Goal: Task Accomplishment & Management: Use online tool/utility

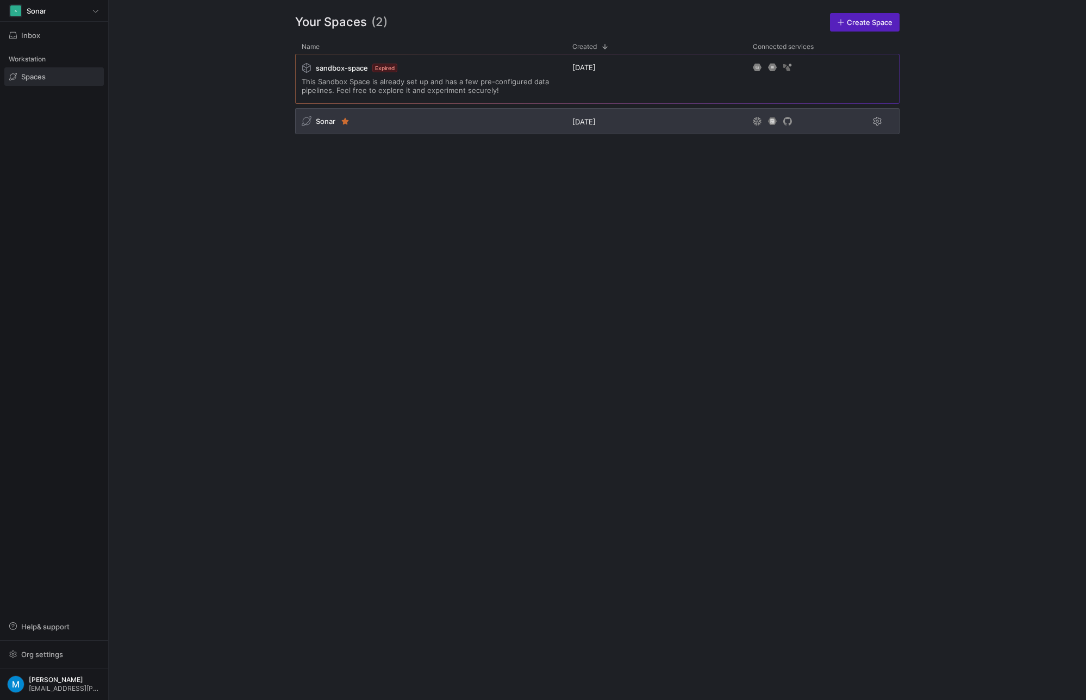
click at [369, 126] on div "Sonar" at bounding box center [430, 121] width 271 height 26
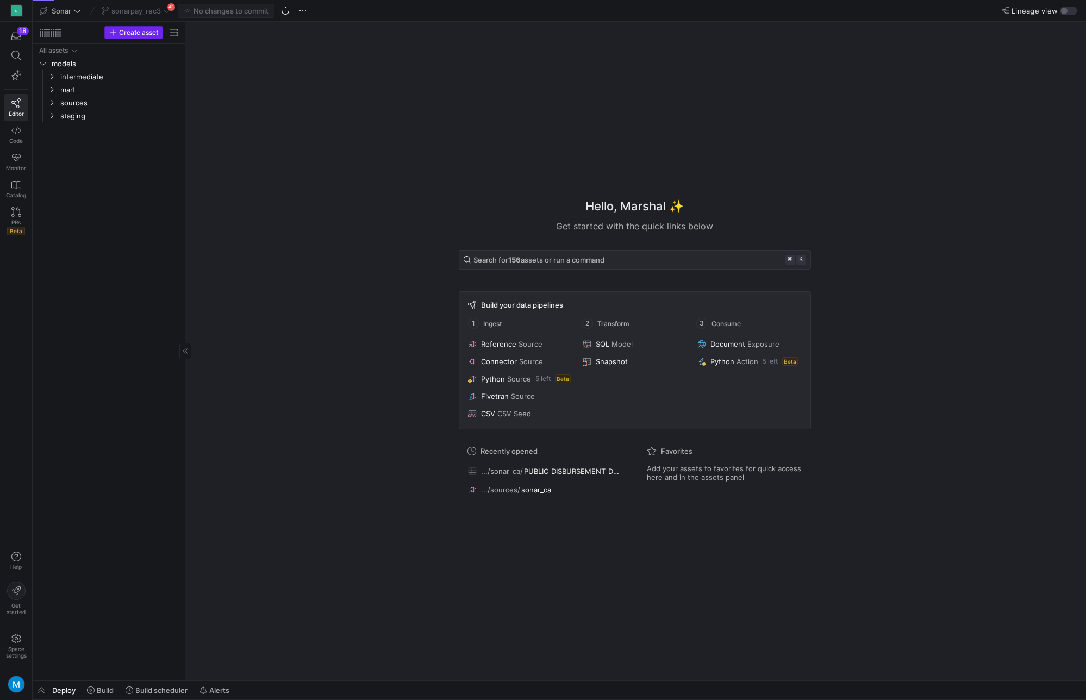
click at [129, 32] on span "Create asset" at bounding box center [138, 33] width 39 height 8
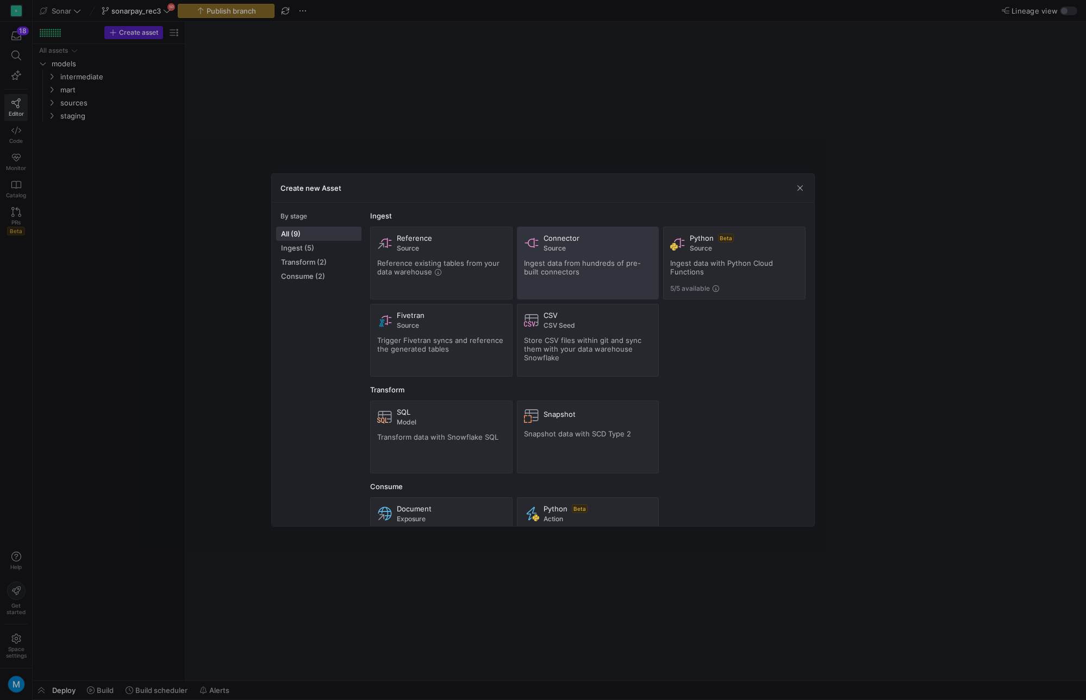
click at [583, 257] on div "Connector Source Ingest data from hundreds of pre-built connectors" at bounding box center [588, 263] width 128 height 59
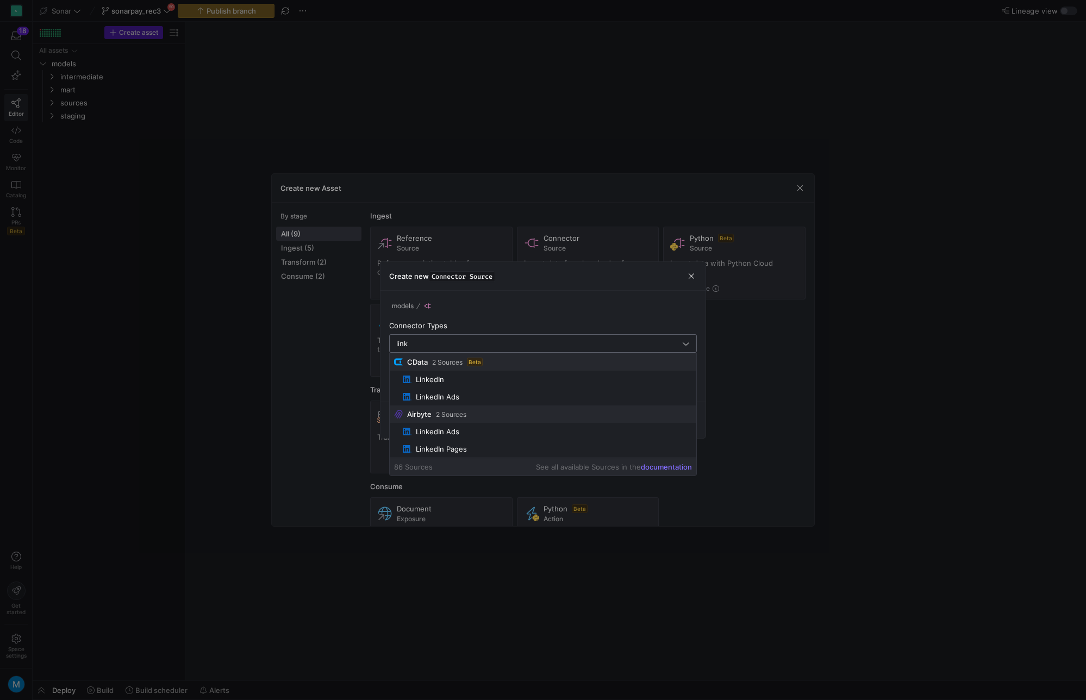
click at [511, 343] on input "link" at bounding box center [538, 343] width 284 height 9
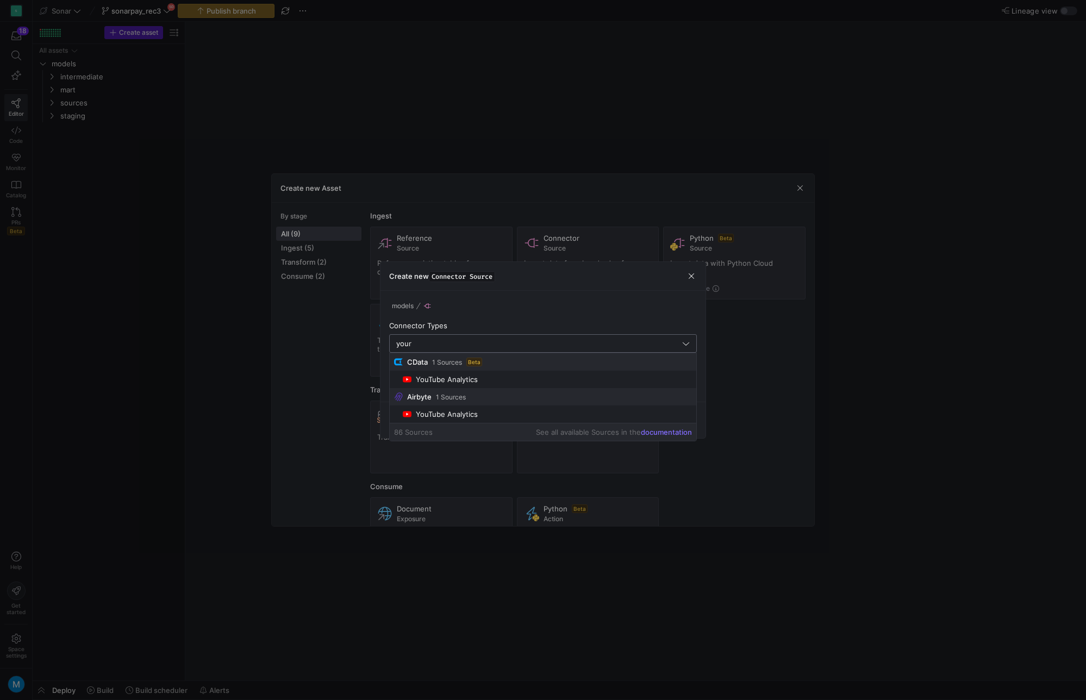
click at [510, 342] on input "your" at bounding box center [538, 343] width 284 height 9
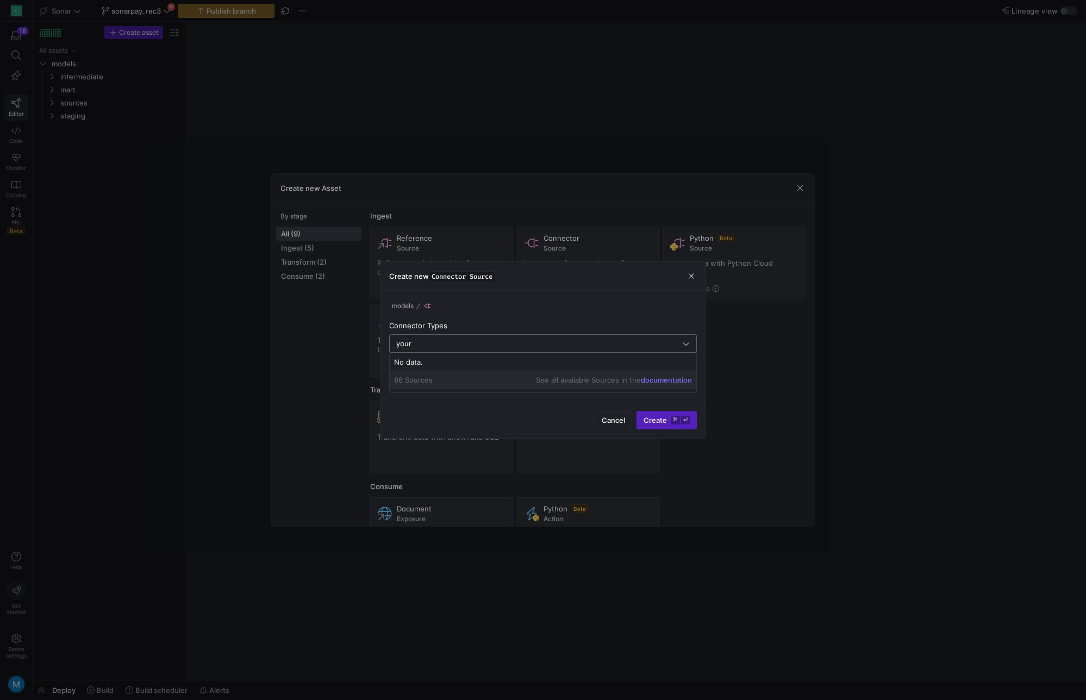
click at [510, 342] on input "your" at bounding box center [538, 343] width 284 height 9
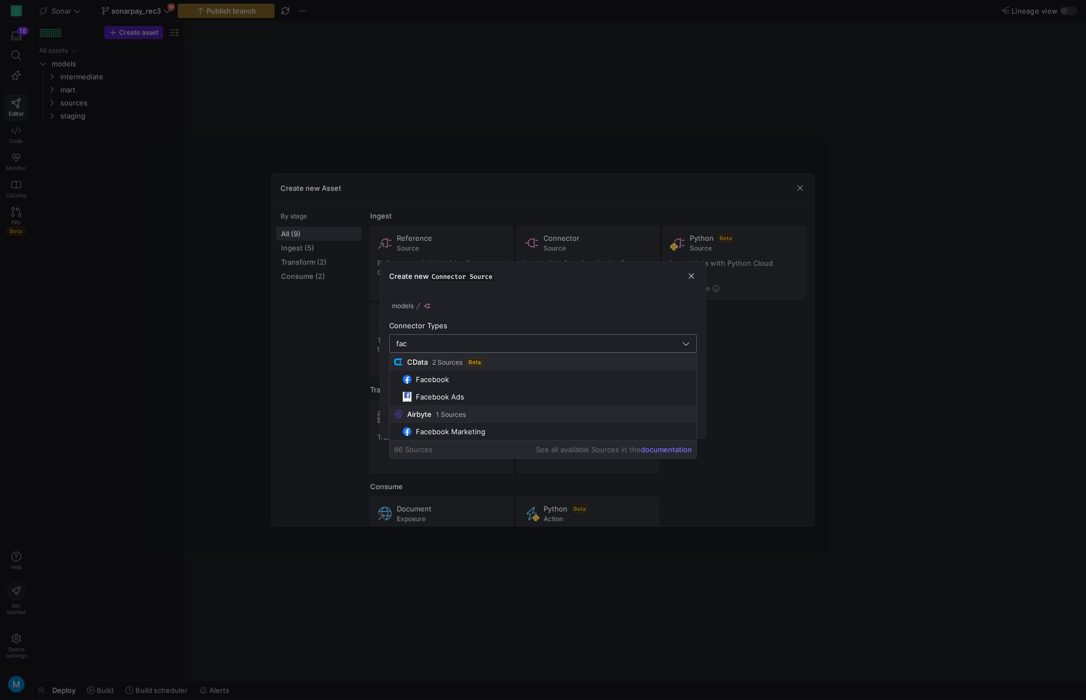
type input "face"
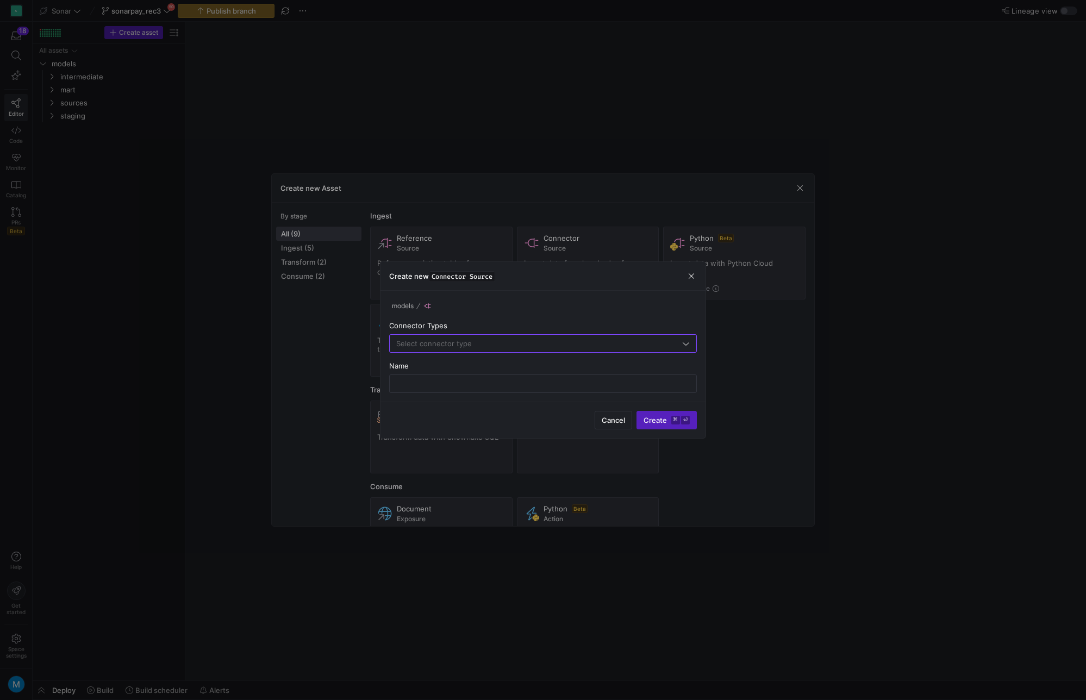
click at [800, 187] on div at bounding box center [543, 350] width 1086 height 700
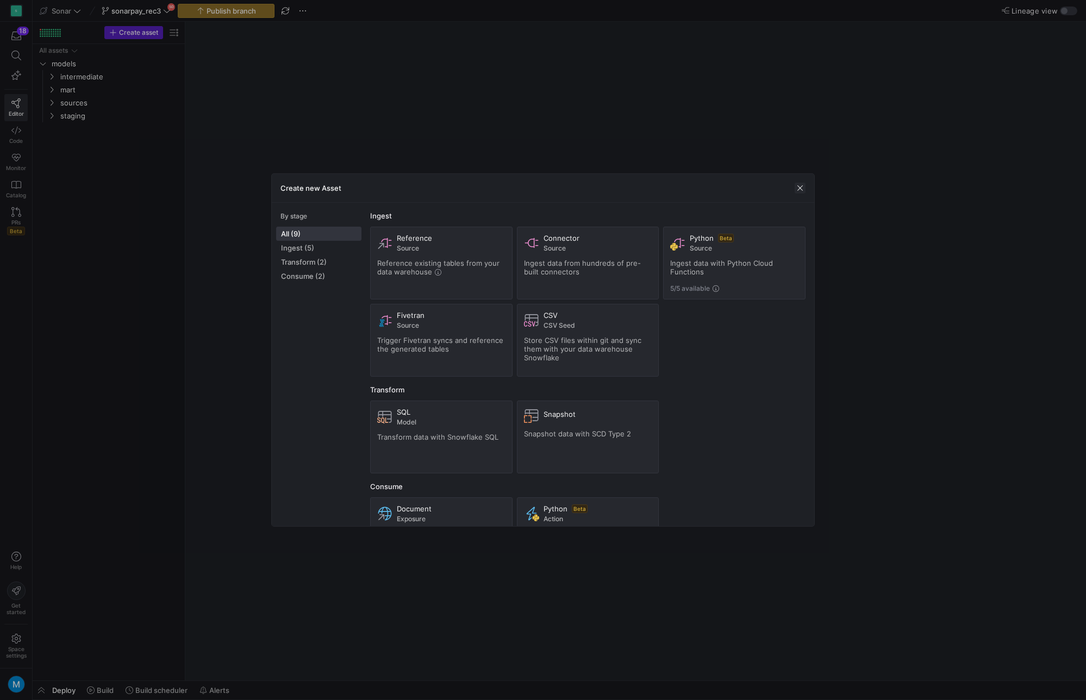
click at [798, 189] on span "button" at bounding box center [799, 188] width 11 height 11
